Goal: Transaction & Acquisition: Download file/media

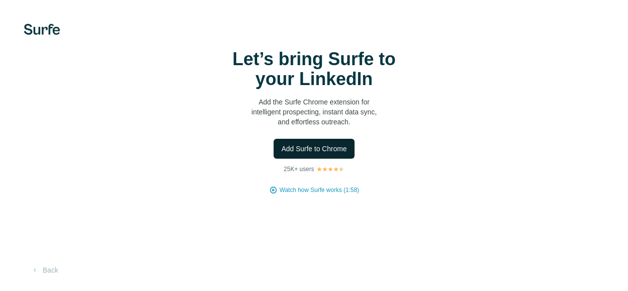
click at [282, 153] on span "Add Surfe to Chrome" at bounding box center [315, 149] width 66 height 10
